Goal: Task Accomplishment & Management: Use online tool/utility

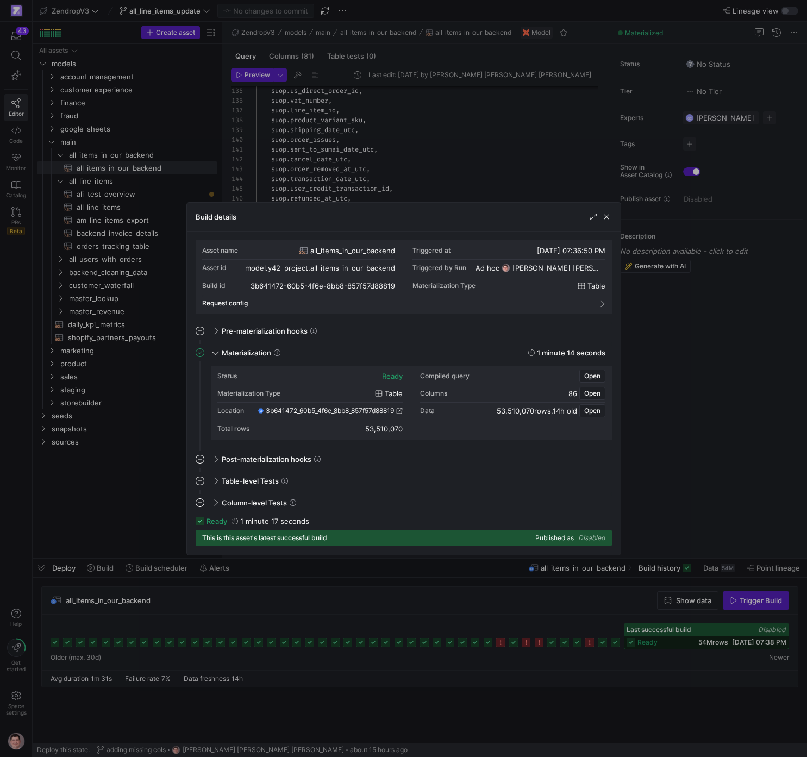
scroll to position [98, 0]
click at [177, 365] on div at bounding box center [403, 378] width 807 height 757
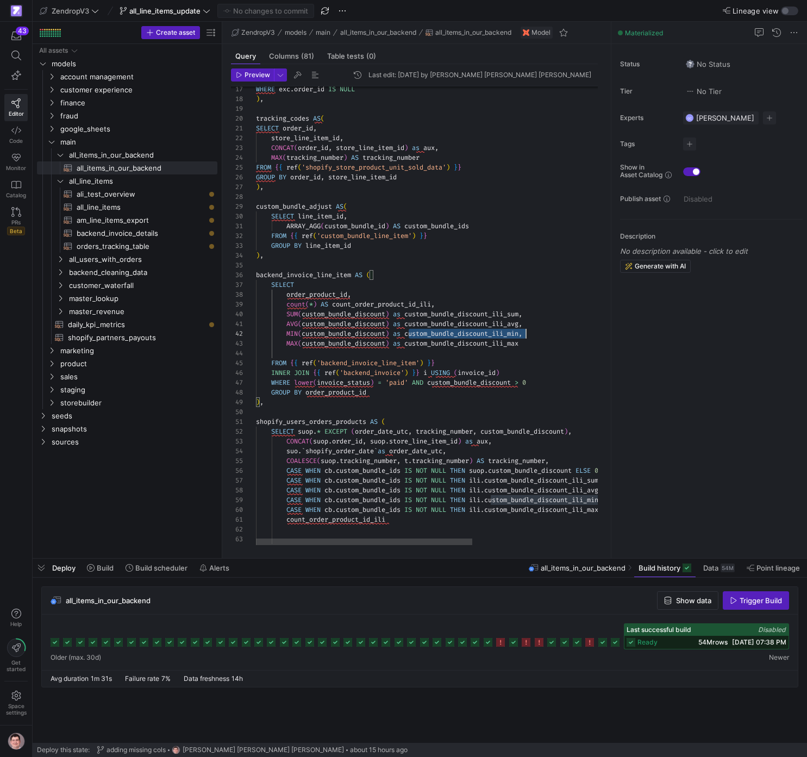
scroll to position [10, 270]
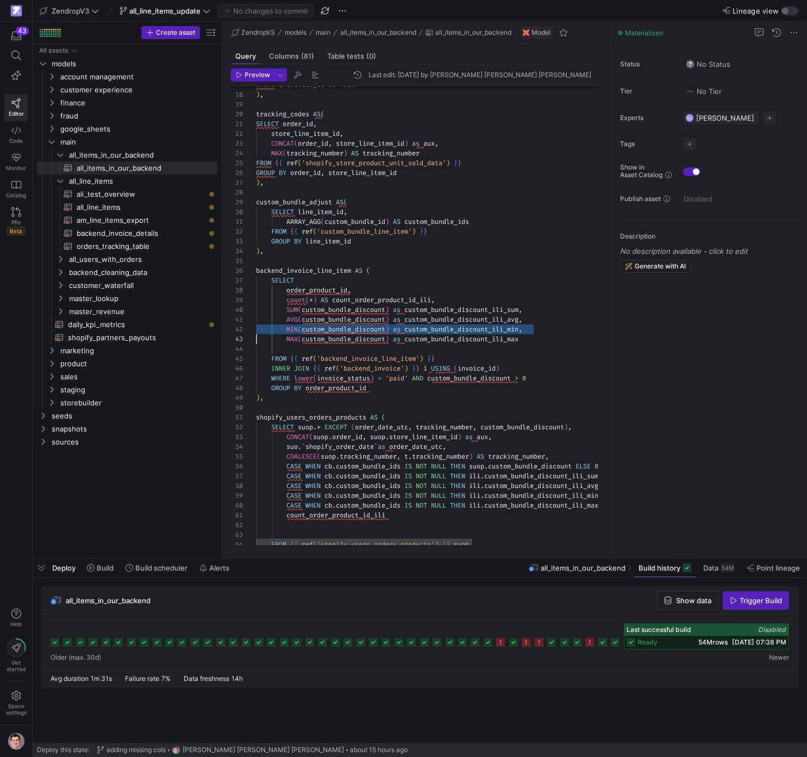
scroll to position [20, 0]
